Goal: Navigation & Orientation: Understand site structure

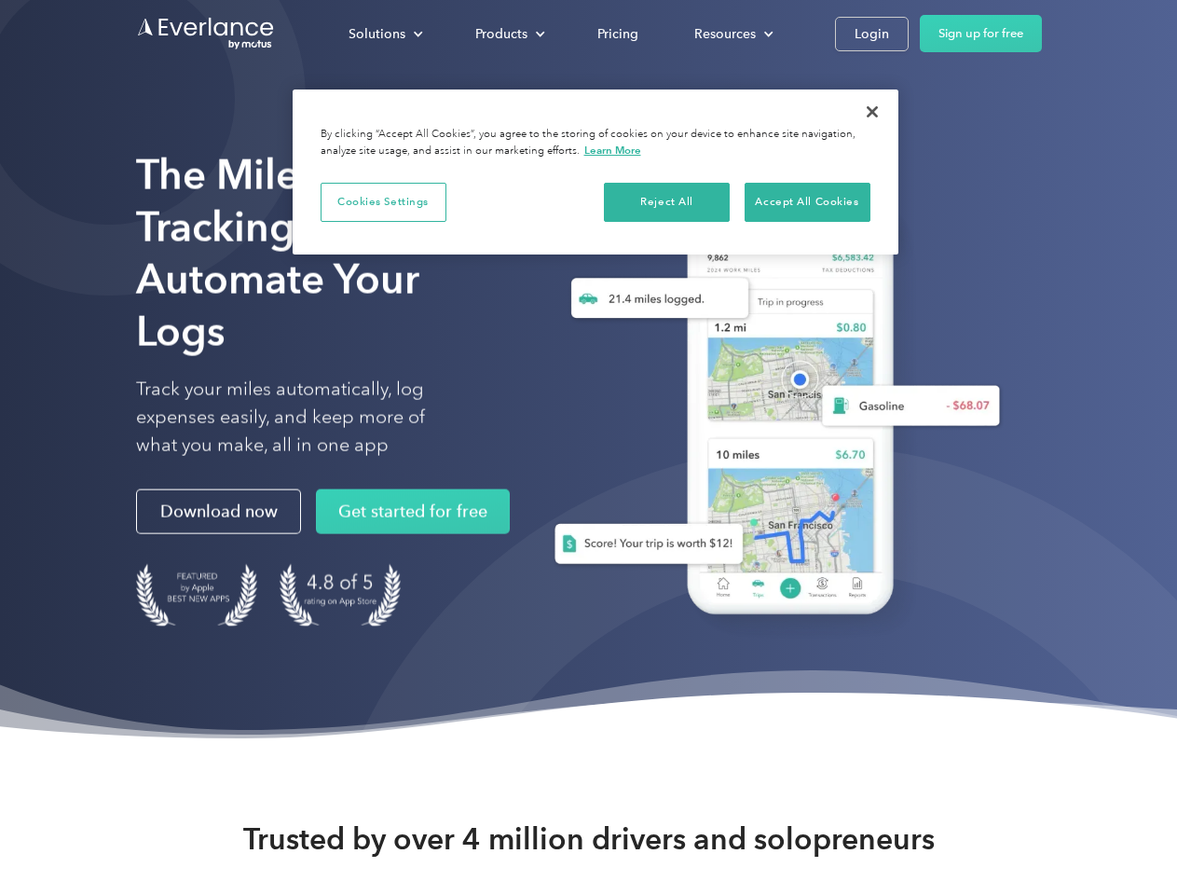
click at [385, 34] on div "Solutions" at bounding box center [377, 33] width 57 height 23
click at [508, 34] on div "Products" at bounding box center [501, 33] width 52 height 23
click at [732, 34] on div "Resources" at bounding box center [725, 33] width 62 height 23
click at [383, 201] on button "Cookies Settings" at bounding box center [384, 202] width 126 height 39
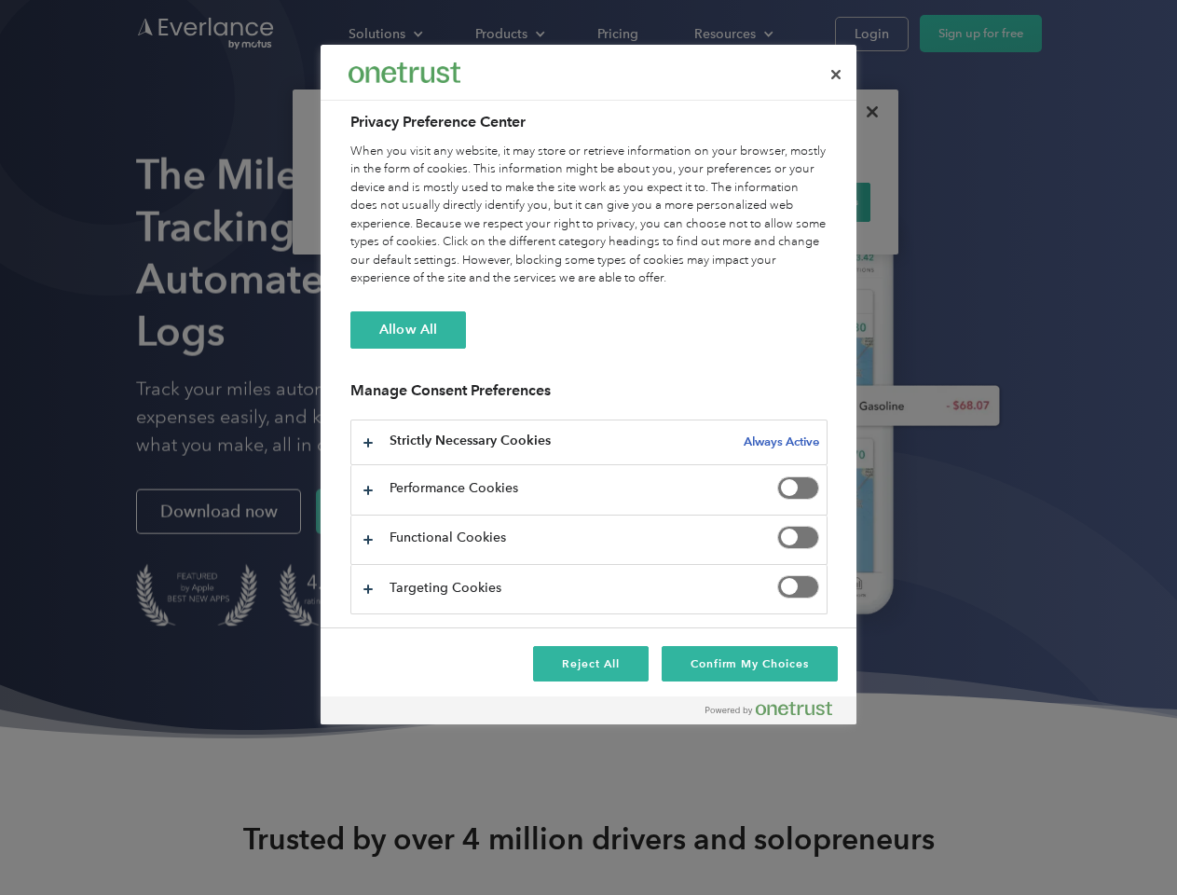
click at [667, 201] on div "When you visit any website, it may store or retrieve information on your browse…" at bounding box center [588, 215] width 477 height 145
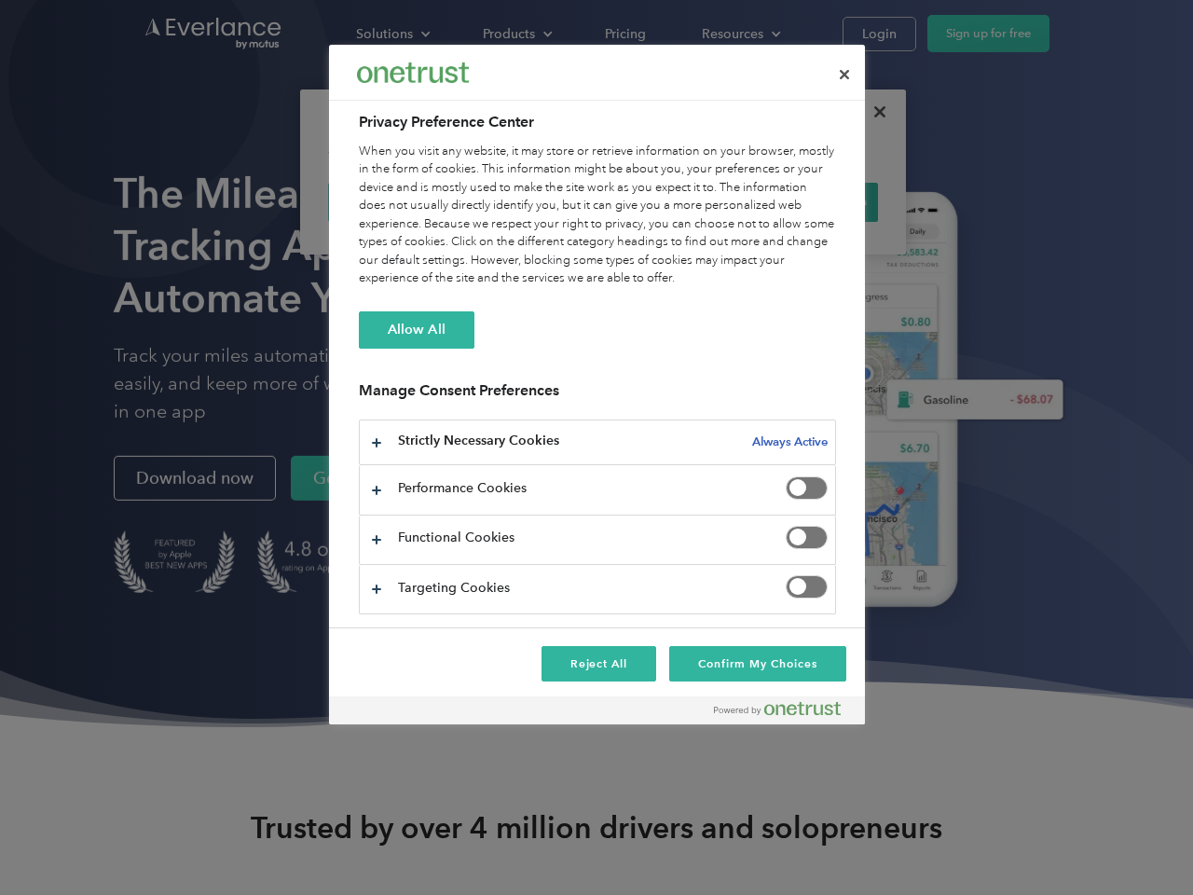
click at [807, 201] on div "When you visit any website, it may store or retrieve information on your browse…" at bounding box center [597, 215] width 477 height 145
click at [872, 112] on div at bounding box center [596, 447] width 1193 height 895
